Goal: Information Seeking & Learning: Find specific fact

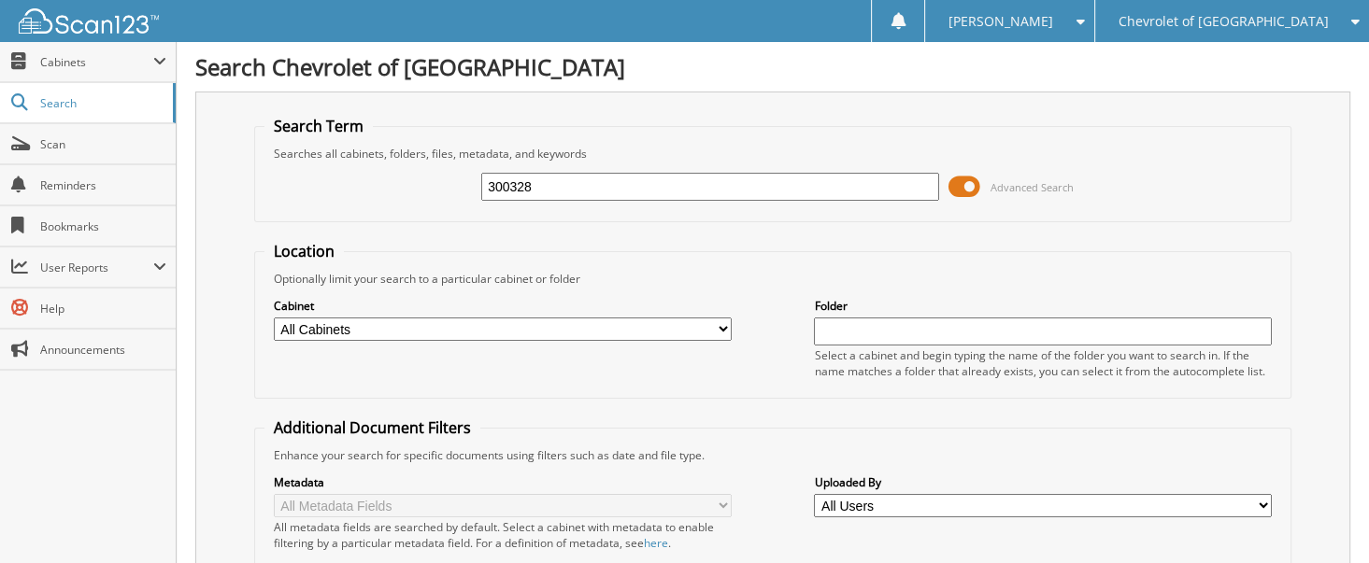
type input "300328"
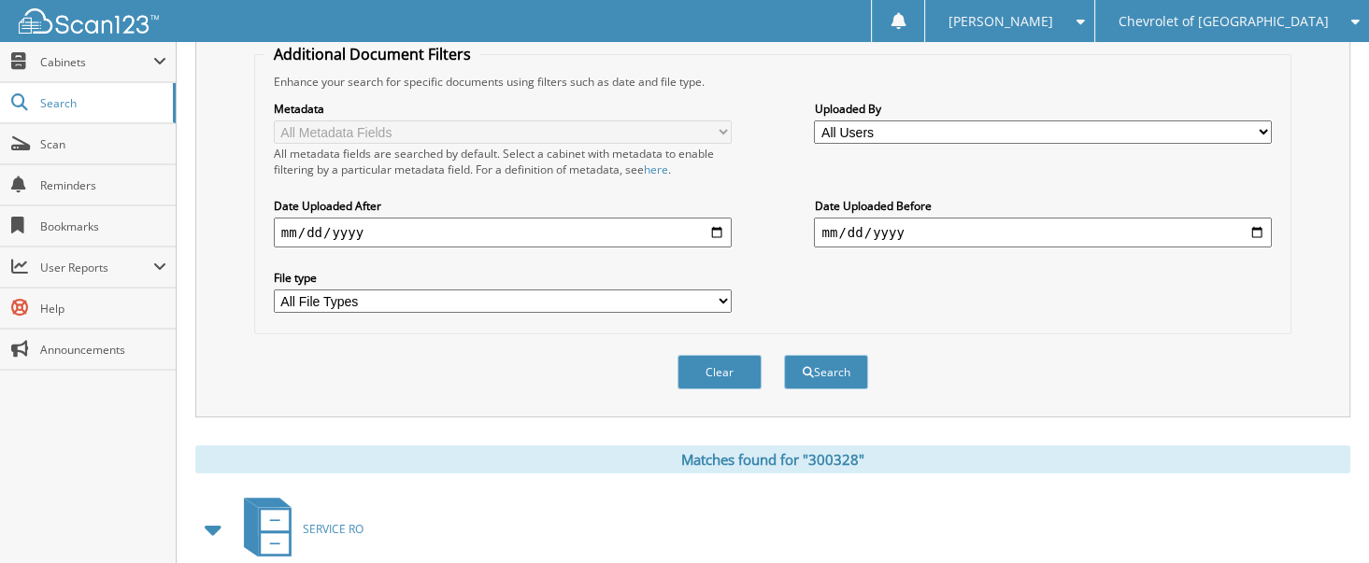
scroll to position [654, 0]
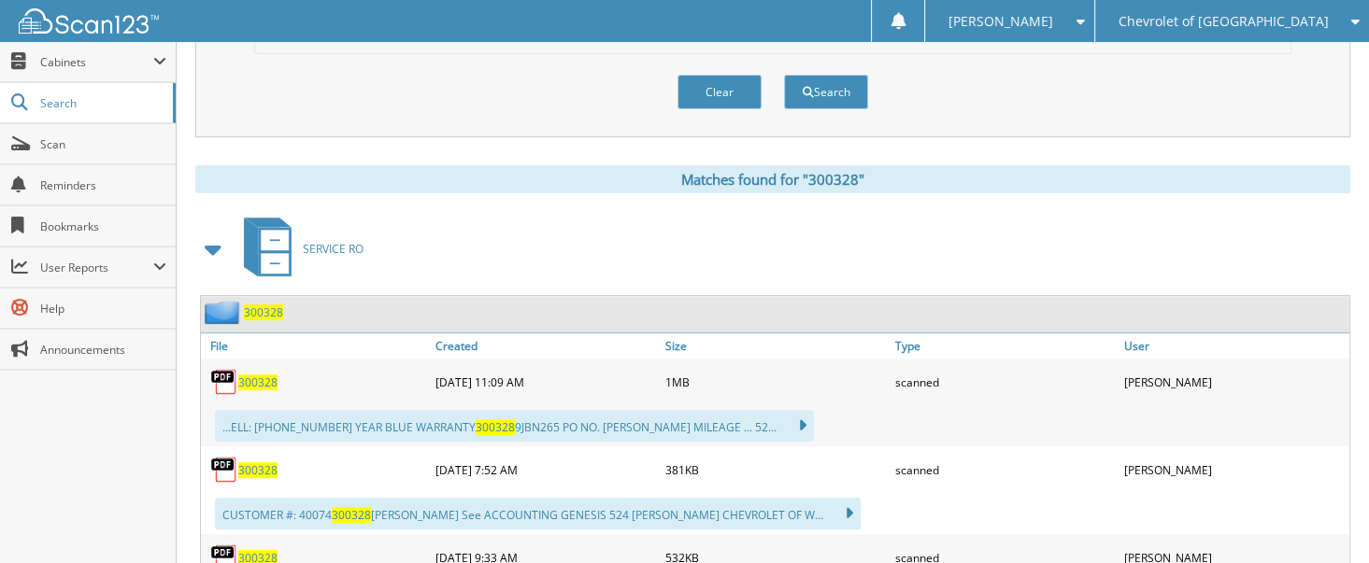
click at [247, 375] on span "300328" at bounding box center [257, 383] width 39 height 16
click at [251, 375] on span "300328" at bounding box center [257, 383] width 39 height 16
click at [264, 462] on span "300328" at bounding box center [257, 470] width 39 height 16
click at [256, 375] on span "300328" at bounding box center [257, 383] width 39 height 16
click at [250, 462] on span "300328" at bounding box center [257, 470] width 39 height 16
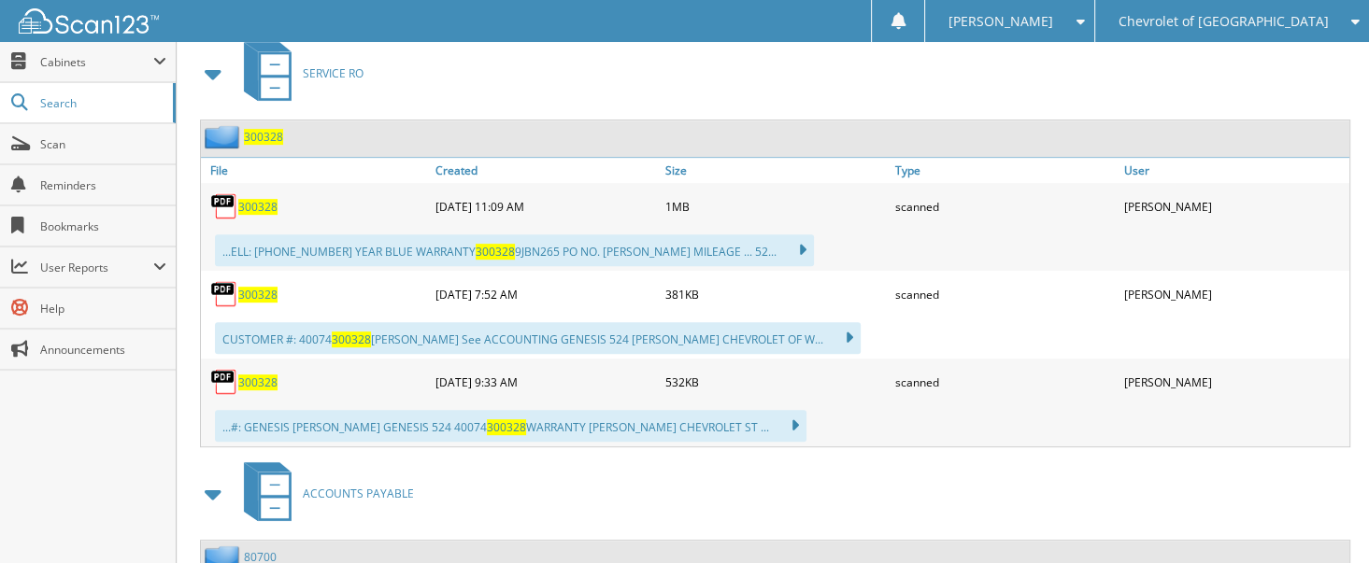
scroll to position [747, 0]
